Goal: Navigation & Orientation: Go to known website

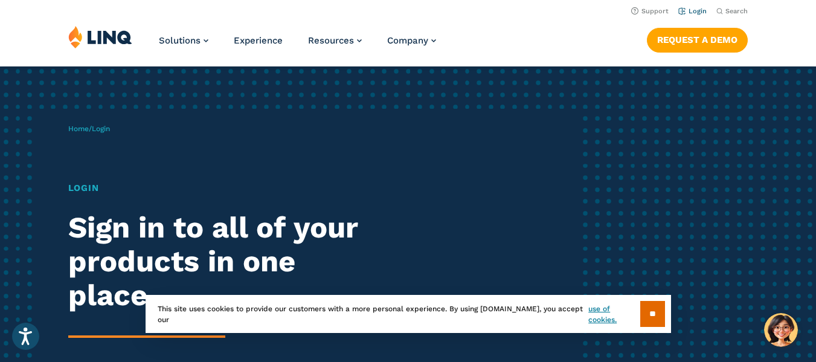
click at [693, 12] on link "Login" at bounding box center [693, 11] width 28 height 8
click at [701, 11] on link "Login" at bounding box center [693, 11] width 28 height 8
click at [81, 124] on p "Home / Login" at bounding box center [89, 128] width 42 height 11
click at [77, 129] on link "Home" at bounding box center [78, 128] width 21 height 8
